Goal: Task Accomplishment & Management: Manage account settings

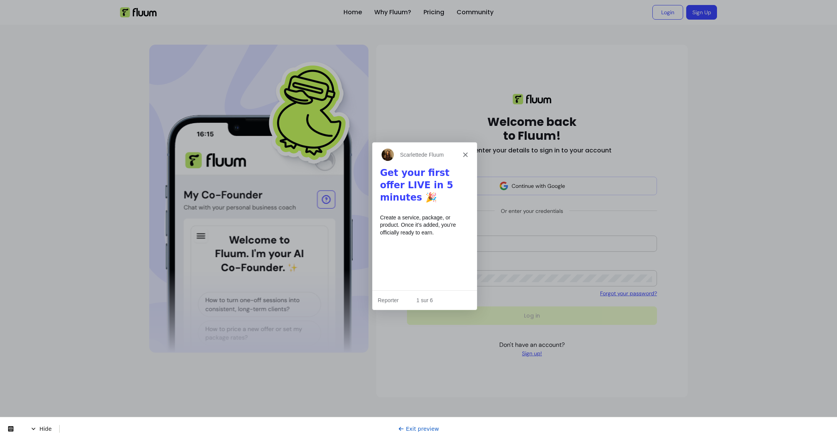
click at [467, 155] on icon "Fermer" at bounding box center [465, 154] width 5 height 5
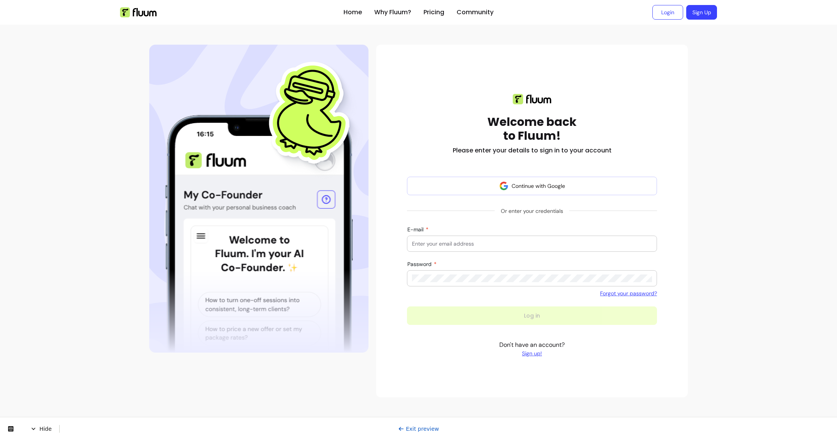
type input "marketing@zen-pass.com"
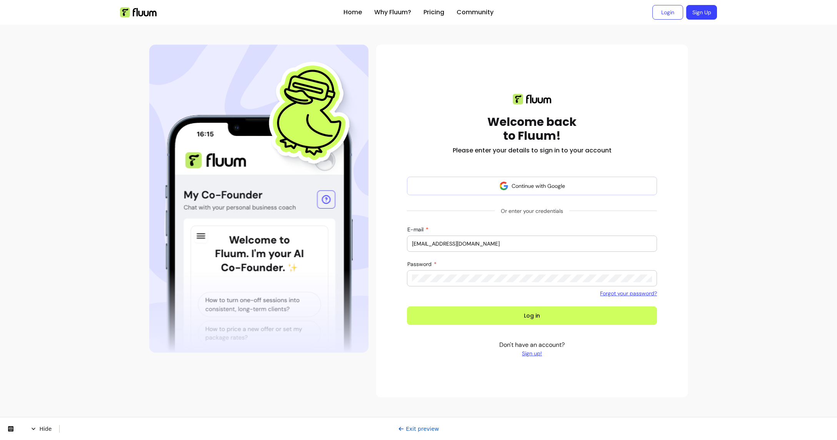
click at [390, 285] on div "Welcome back to Fluum! Please enter your details to sign in to your account Con…" at bounding box center [531, 221] width 299 height 278
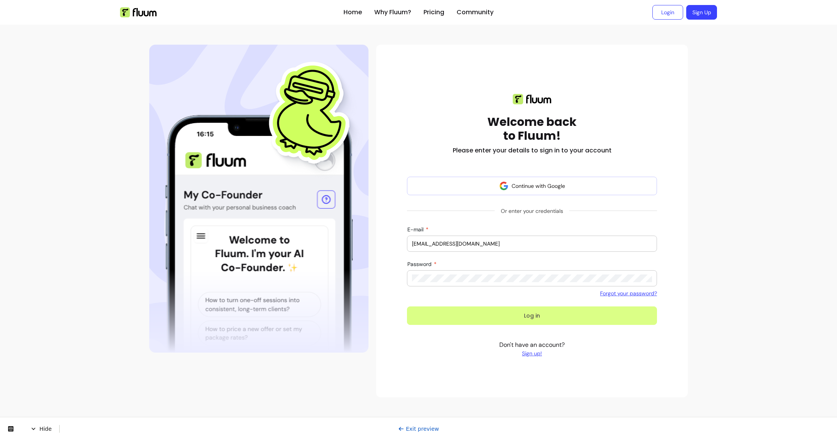
click at [515, 315] on button "Log in" at bounding box center [532, 315] width 250 height 18
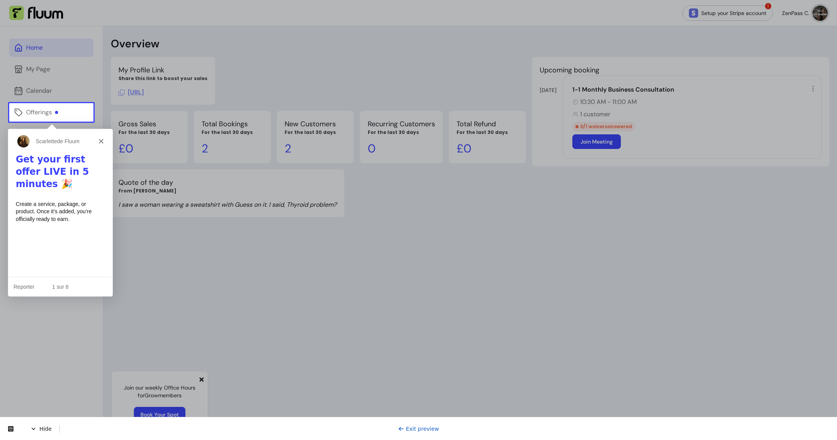
click at [63, 285] on div "1 sur 6" at bounding box center [60, 286] width 105 height 8
click at [101, 285] on div "1 sur 6" at bounding box center [60, 286] width 105 height 8
click at [40, 108] on div "Offerings" at bounding box center [42, 112] width 32 height 9
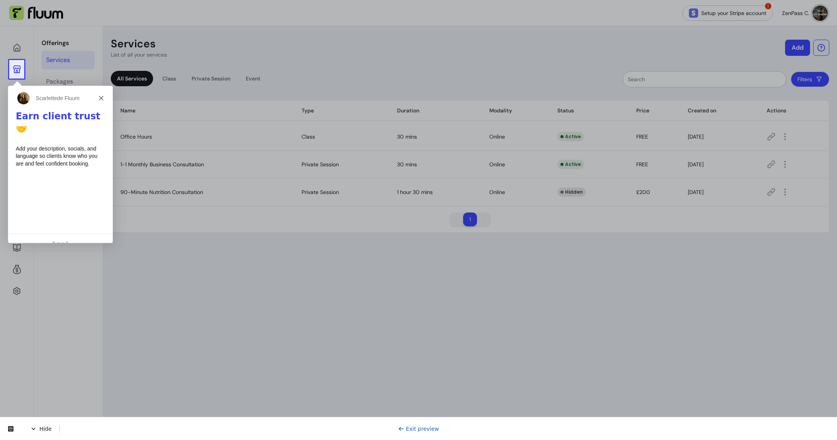
click at [17, 67] on icon at bounding box center [17, 69] width 8 height 8
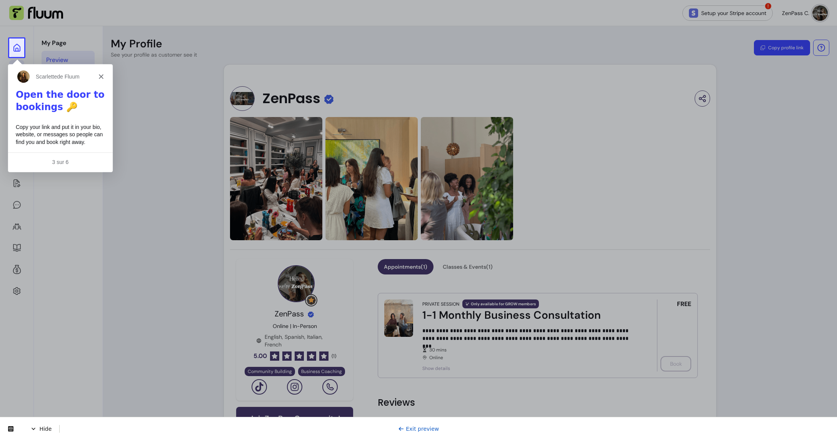
click at [15, 48] on icon at bounding box center [16, 47] width 9 height 9
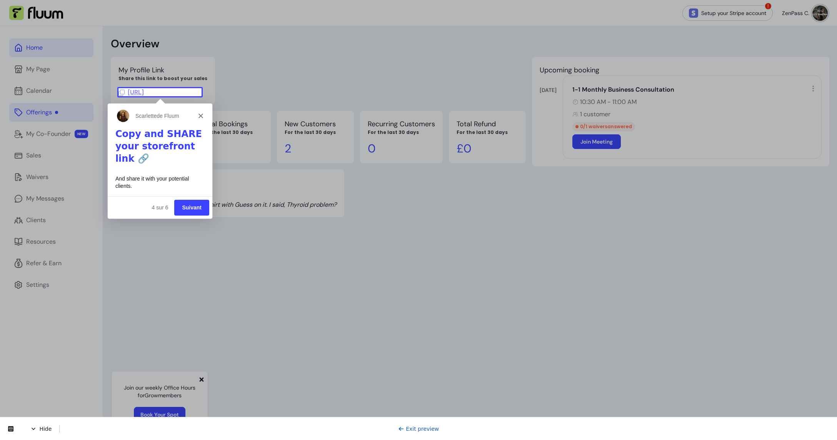
click at [195, 207] on button "Suivant" at bounding box center [191, 207] width 35 height 16
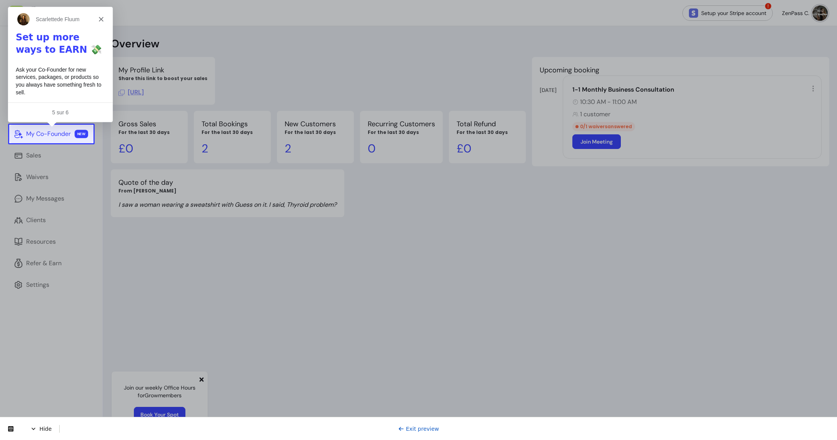
click at [61, 133] on div "My Co-Founder" at bounding box center [48, 133] width 45 height 9
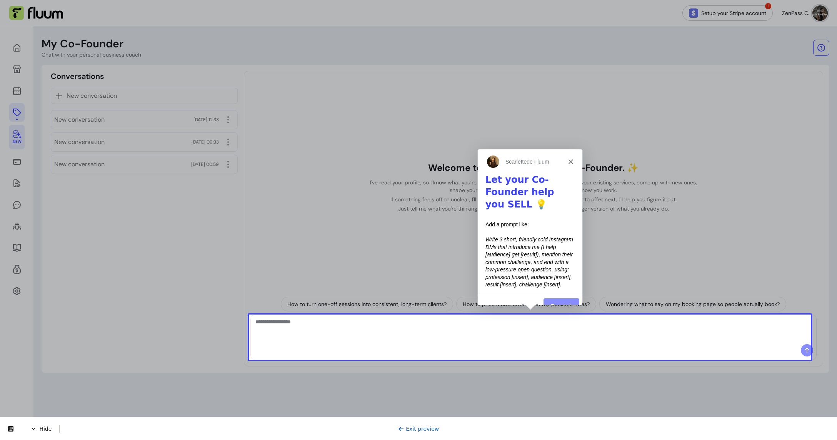
click at [469, 329] on textarea "Ask me anything..." at bounding box center [533, 329] width 556 height 23
type textarea "*"
type textarea "***"
click at [568, 297] on button "Terminé" at bounding box center [561, 305] width 36 height 16
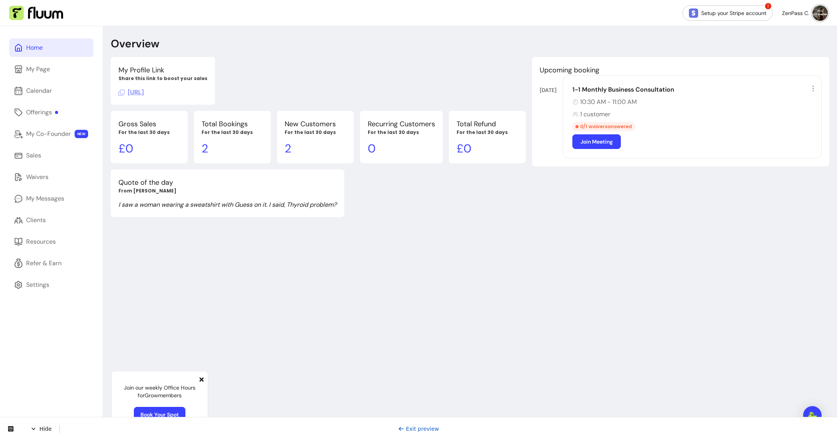
click at [815, 17] on img at bounding box center [819, 12] width 15 height 15
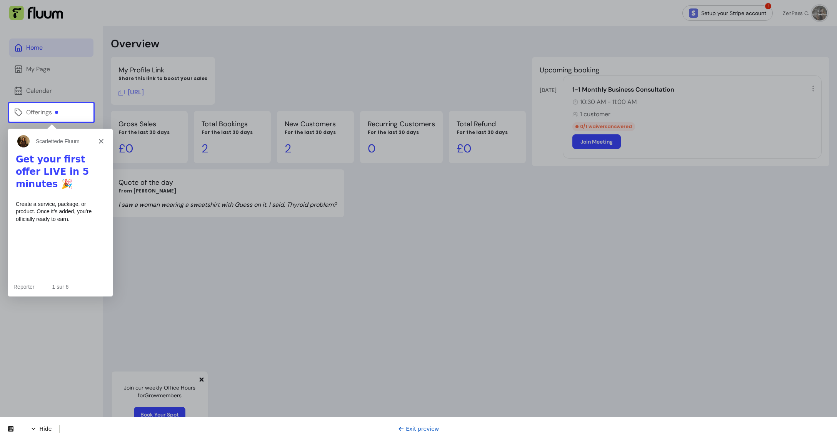
click at [767, 73] on div at bounding box center [418, 51] width 837 height 103
click at [812, 13] on div at bounding box center [418, 51] width 837 height 103
click at [100, 140] on icon "Fermer" at bounding box center [100, 140] width 5 height 5
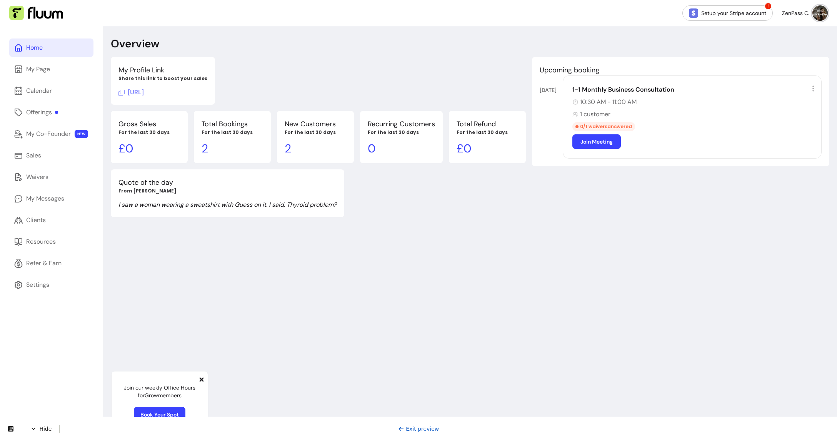
click at [817, 13] on img at bounding box center [819, 12] width 15 height 15
click at [789, 67] on span "Log Out" at bounding box center [787, 71] width 56 height 8
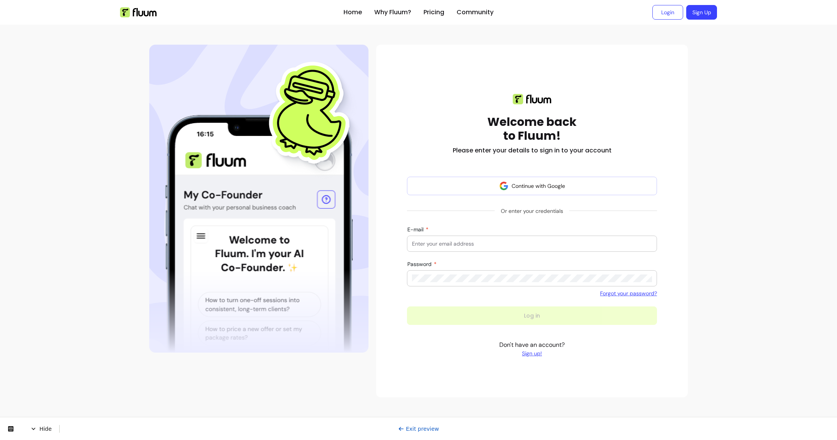
type input "[EMAIL_ADDRESS][DOMAIN_NAME]"
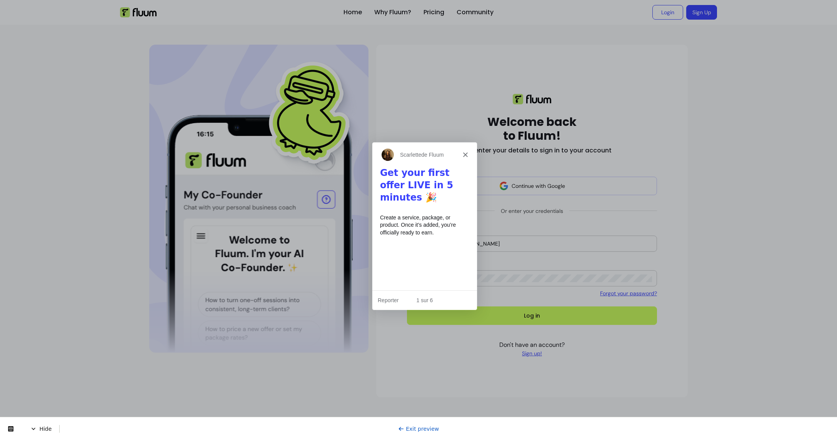
click at [465, 153] on polygon "Fermer" at bounding box center [465, 154] width 5 height 5
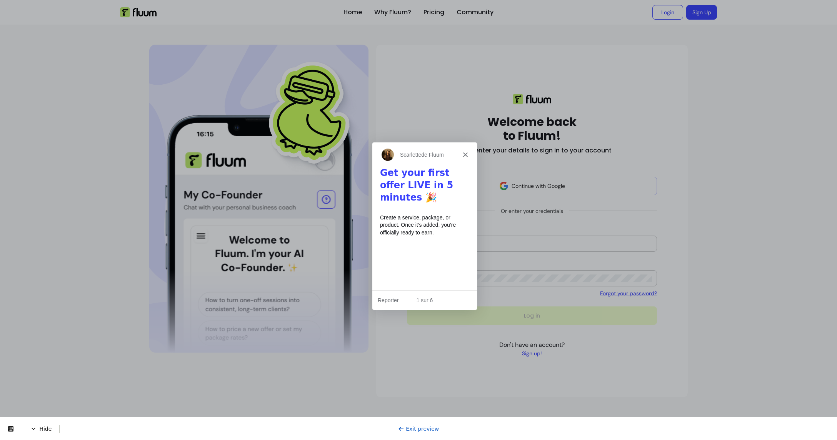
click at [45, 429] on span "Hide" at bounding box center [44, 429] width 29 height 8
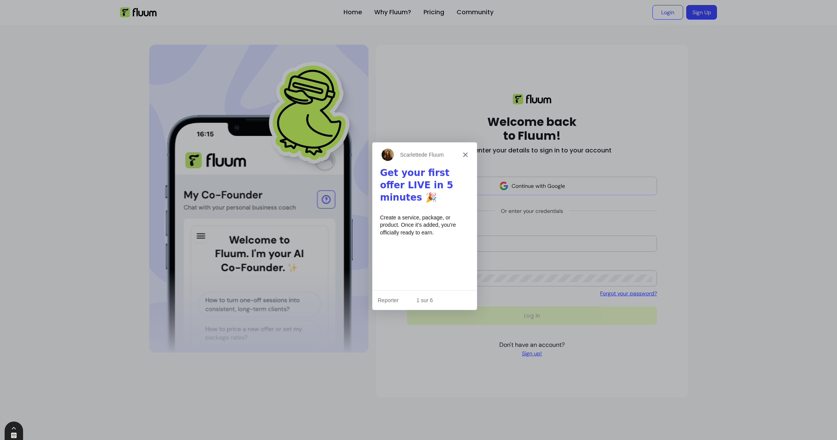
click at [11, 435] on icon at bounding box center [14, 435] width 6 height 6
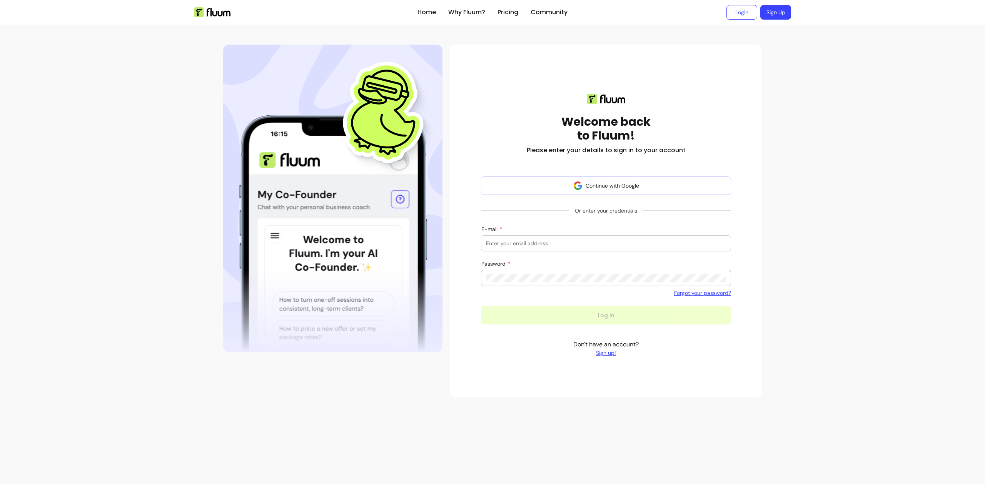
type input "[EMAIL_ADDRESS][DOMAIN_NAME]"
click at [586, 243] on input "[EMAIL_ADDRESS][DOMAIN_NAME]" at bounding box center [606, 244] width 240 height 8
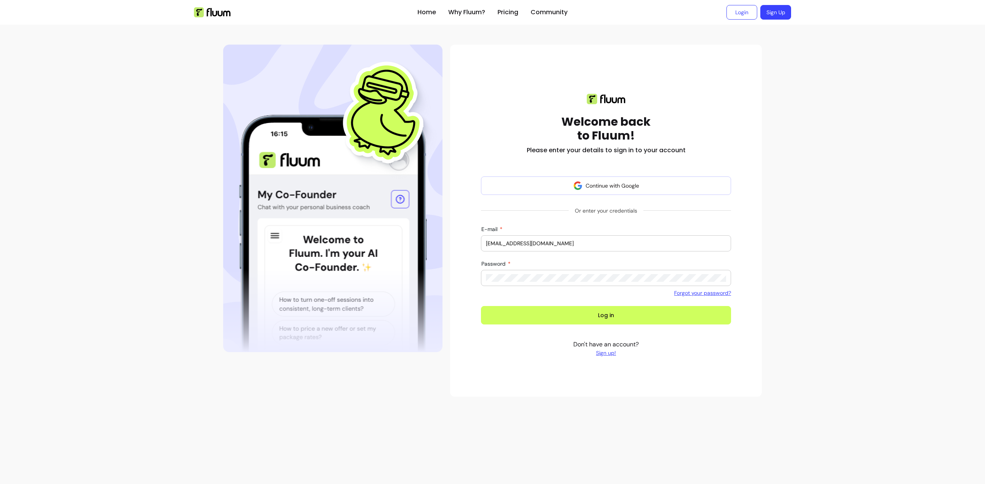
click at [499, 221] on form "Continue with Google Or enter your credentials E-mail [EMAIL_ADDRESS][DOMAIN_NA…" at bounding box center [606, 251] width 250 height 148
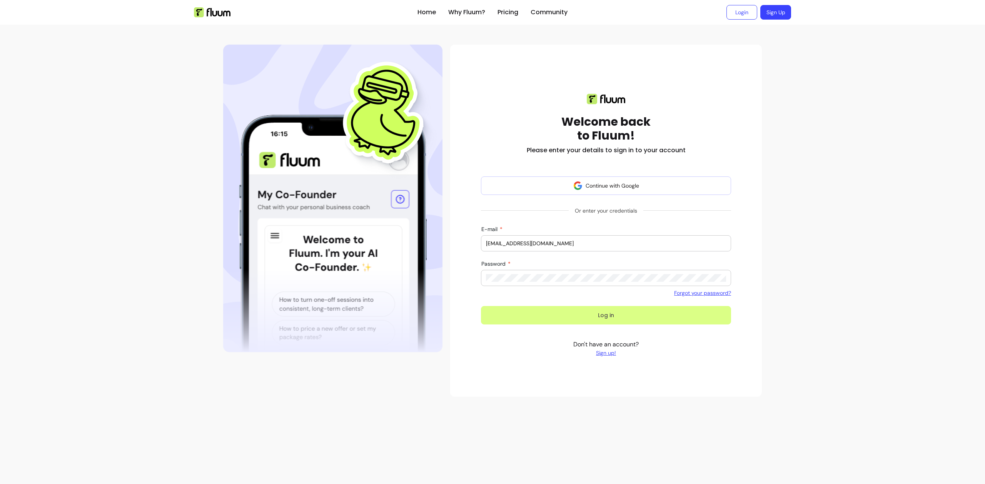
click at [624, 315] on button "Log in" at bounding box center [606, 315] width 250 height 18
